Goal: Transaction & Acquisition: Purchase product/service

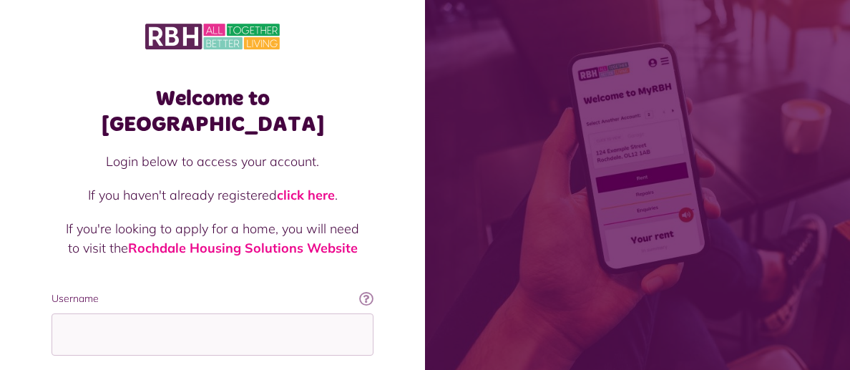
scroll to position [178, 0]
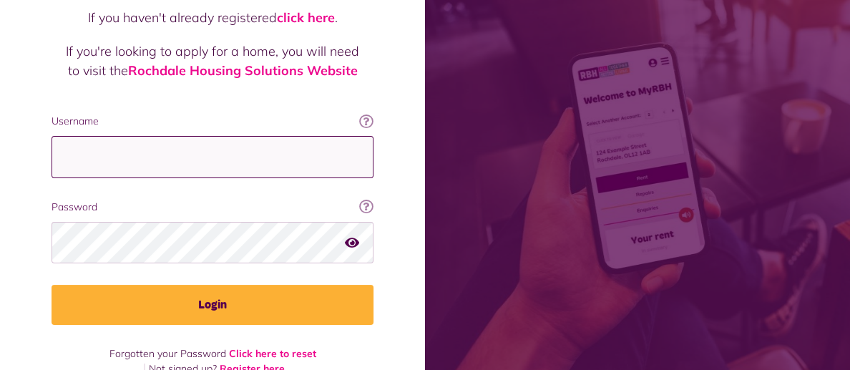
type input "**********"
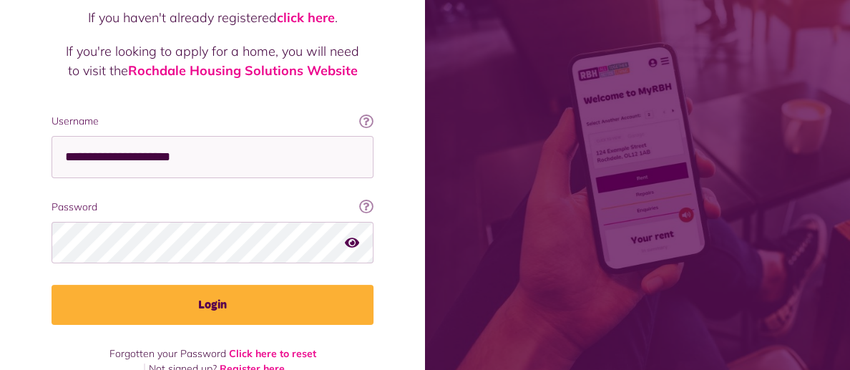
click at [213, 285] on button "Login" at bounding box center [213, 305] width 322 height 40
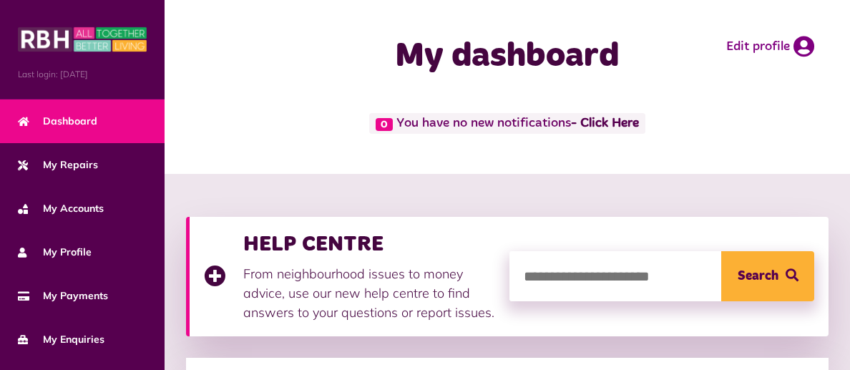
scroll to position [259, 0]
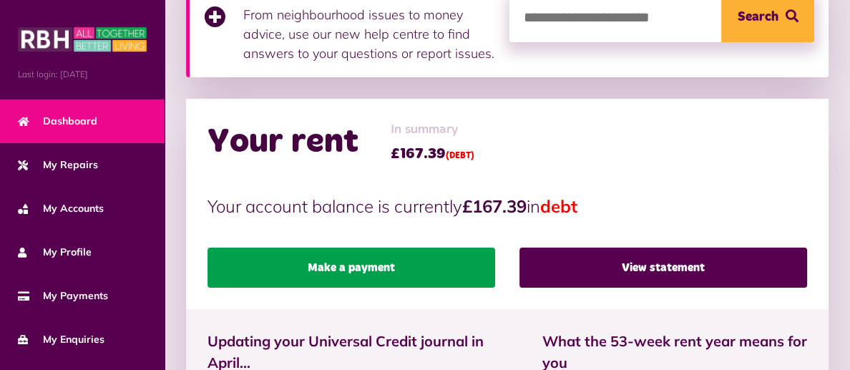
click at [350, 269] on link "Make a payment" at bounding box center [352, 268] width 288 height 40
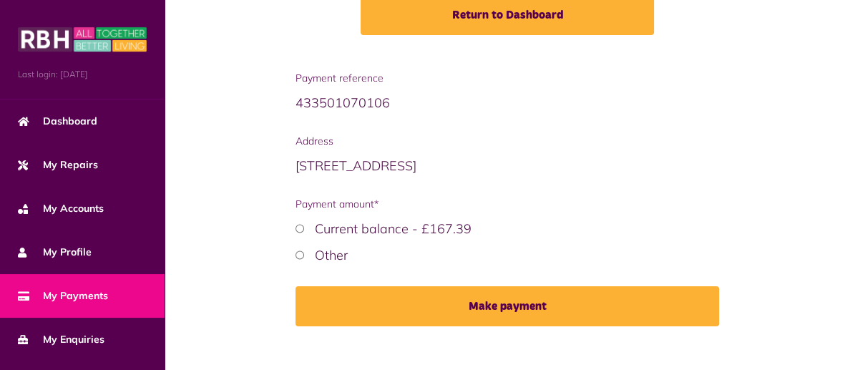
scroll to position [203, 0]
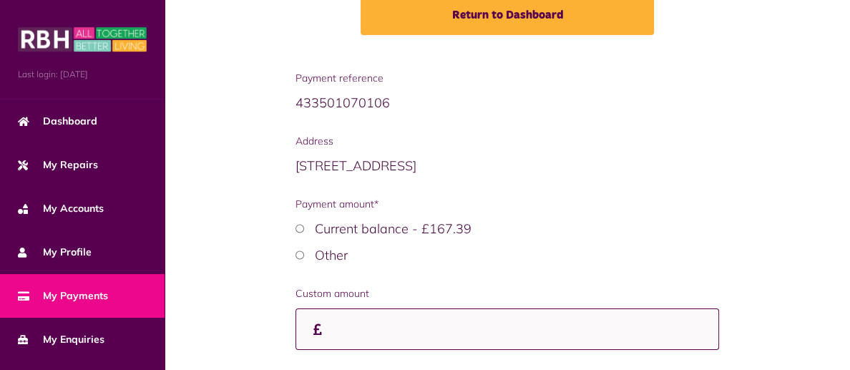
click at [331, 313] on input "Custom amount" at bounding box center [508, 330] width 424 height 42
type input "******"
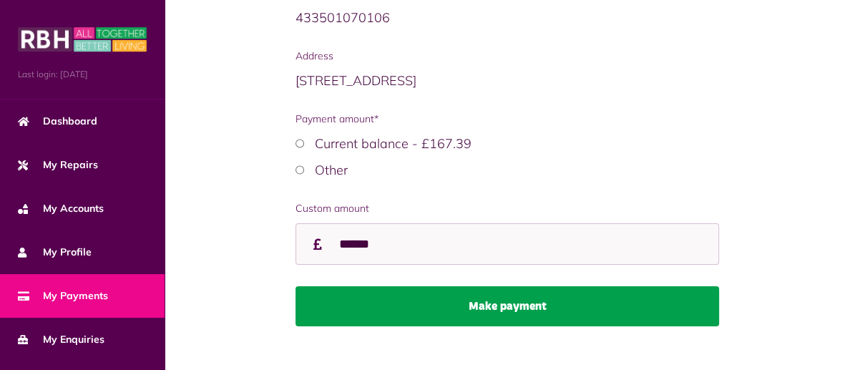
click at [500, 286] on button "Make payment" at bounding box center [508, 306] width 424 height 40
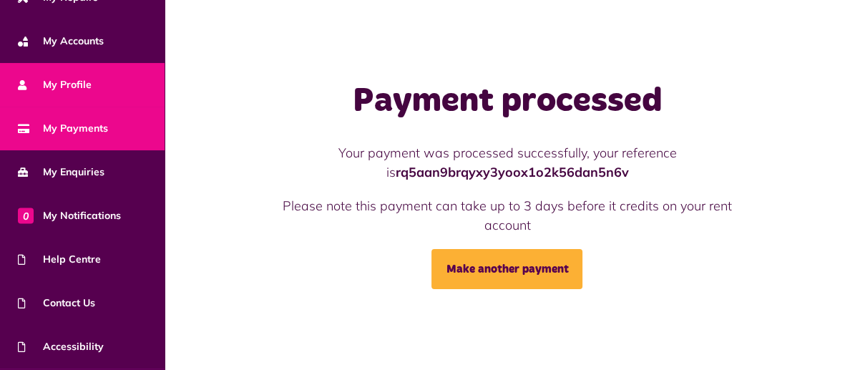
scroll to position [208, 0]
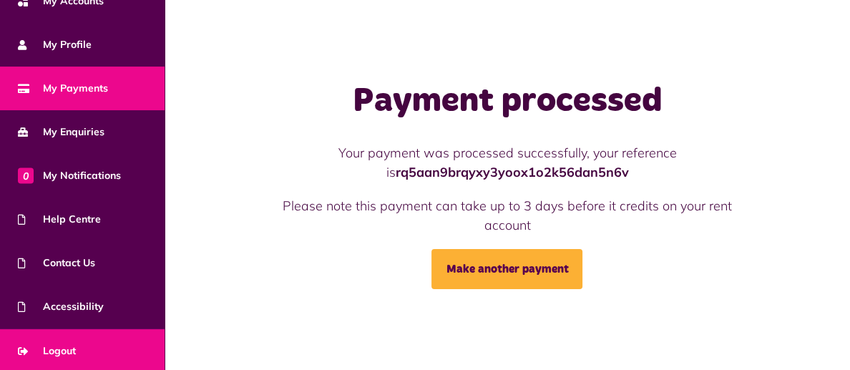
click at [69, 347] on span "Logout" at bounding box center [47, 351] width 58 height 15
